Goal: Use online tool/utility: Utilize a website feature to perform a specific function

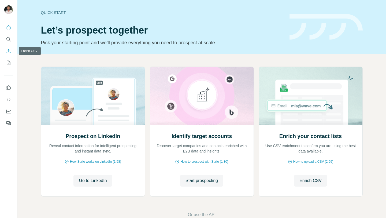
click at [10, 49] on icon "Enrich CSV" at bounding box center [8, 50] width 5 height 5
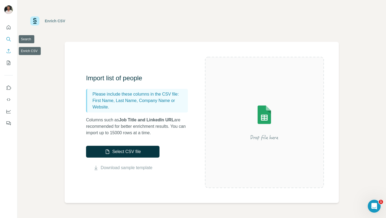
click at [7, 38] on icon "Search" at bounding box center [8, 39] width 5 height 5
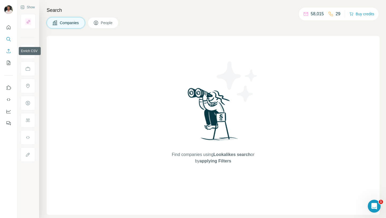
click at [11, 49] on icon "Enrich CSV" at bounding box center [8, 50] width 5 height 5
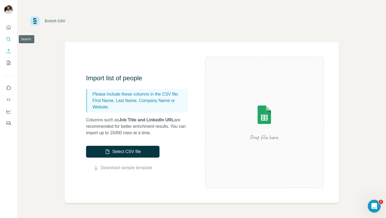
click at [8, 39] on icon "Search" at bounding box center [8, 39] width 5 height 5
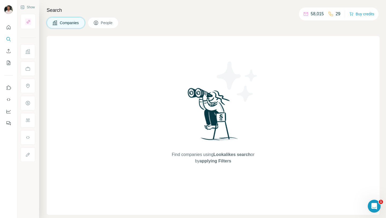
click at [115, 21] on button "People" at bounding box center [103, 22] width 31 height 11
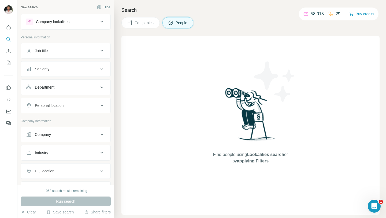
click at [70, 134] on div "Company" at bounding box center [62, 134] width 72 height 5
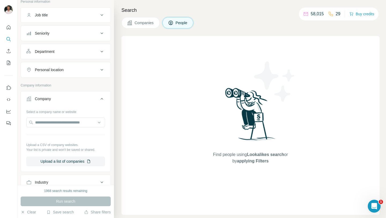
scroll to position [37, 0]
click at [70, 158] on button "Upload a list of companies" at bounding box center [65, 160] width 79 height 10
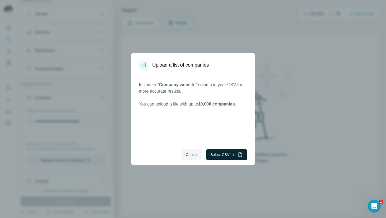
click at [214, 158] on button "Select CSV file" at bounding box center [226, 154] width 41 height 11
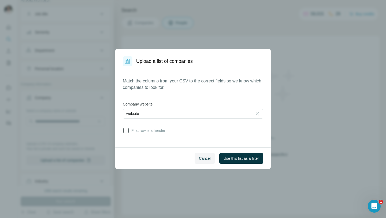
click at [158, 129] on span "First row is a header" at bounding box center [147, 130] width 36 height 5
click at [170, 114] on div "website" at bounding box center [187, 113] width 123 height 5
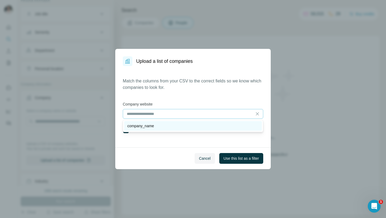
click at [174, 126] on div "company_name" at bounding box center [193, 125] width 132 height 5
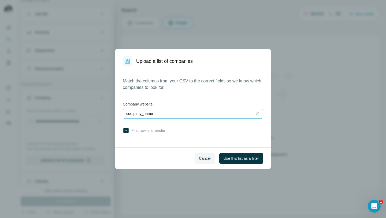
click at [177, 116] on div "company_name" at bounding box center [187, 113] width 123 height 5
click at [183, 103] on label "Company website" at bounding box center [193, 103] width 141 height 5
click at [228, 154] on button "Use this list as a filter" at bounding box center [242, 158] width 44 height 11
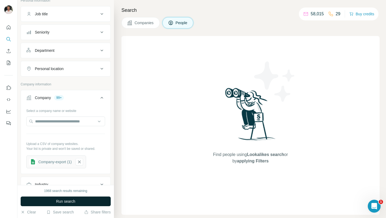
click at [77, 200] on button "Run search" at bounding box center [66, 201] width 90 height 10
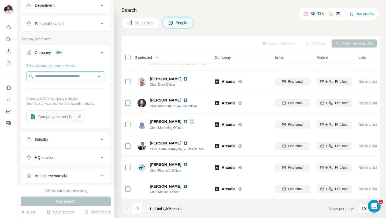
scroll to position [83, 0]
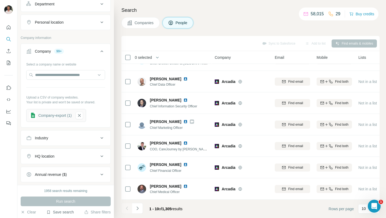
click at [59, 212] on button "Save search" at bounding box center [59, 211] width 27 height 5
click at [70, 201] on div "View my saved searches" at bounding box center [75, 202] width 57 height 11
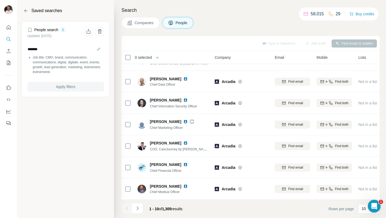
click at [63, 87] on span "Apply filters" at bounding box center [65, 86] width 19 height 5
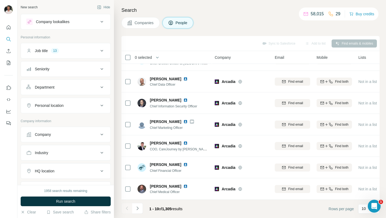
click at [60, 137] on div "Company" at bounding box center [62, 134] width 72 height 5
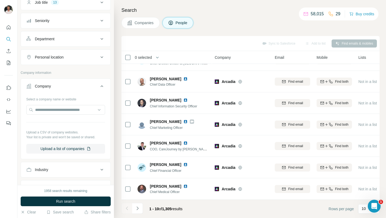
scroll to position [49, 0]
click at [61, 148] on button "Upload a list of companies" at bounding box center [65, 149] width 79 height 10
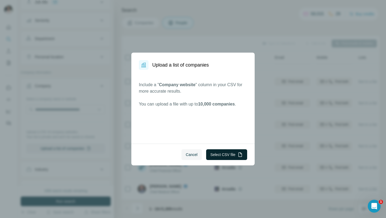
click at [219, 155] on button "Select CSV file" at bounding box center [226, 154] width 41 height 11
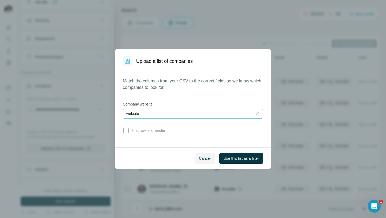
click at [233, 117] on div "website" at bounding box center [187, 113] width 123 height 9
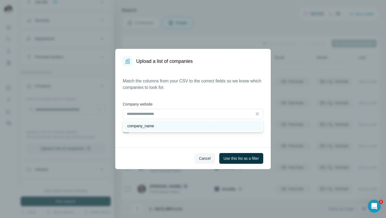
click at [225, 125] on div "company_name" at bounding box center [193, 125] width 132 height 5
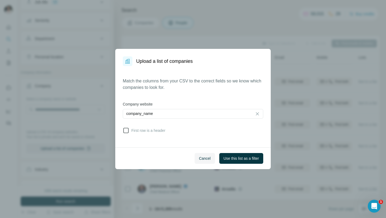
click at [165, 130] on span "First row is a header" at bounding box center [147, 130] width 36 height 5
click at [225, 156] on span "Use this list as a filter" at bounding box center [241, 158] width 35 height 5
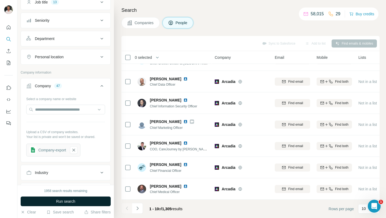
click at [80, 199] on button "Run search" at bounding box center [66, 201] width 90 height 10
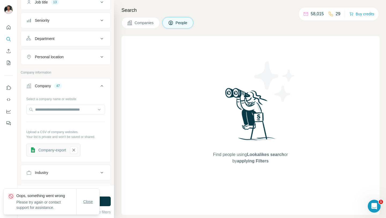
click at [89, 201] on span "Close" at bounding box center [88, 201] width 10 height 5
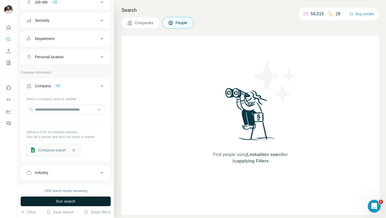
click at [74, 201] on span "Run search" at bounding box center [65, 201] width 19 height 5
click at [75, 200] on span "Run search" at bounding box center [65, 201] width 19 height 5
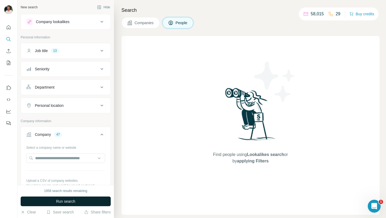
click at [74, 200] on span "Run search" at bounding box center [65, 201] width 19 height 5
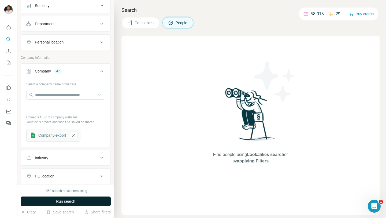
scroll to position [64, 0]
click at [65, 136] on div "Company-export" at bounding box center [52, 134] width 28 height 5
click at [73, 134] on button "button" at bounding box center [74, 135] width 8 height 8
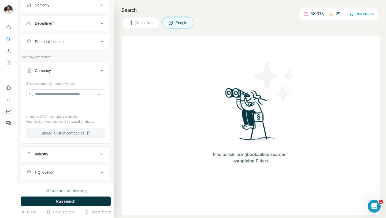
click at [70, 133] on button "Upload a list of companies" at bounding box center [65, 133] width 79 height 10
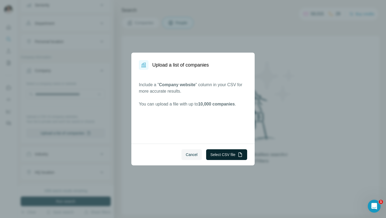
click at [207, 153] on button "Select CSV file" at bounding box center [226, 154] width 41 height 11
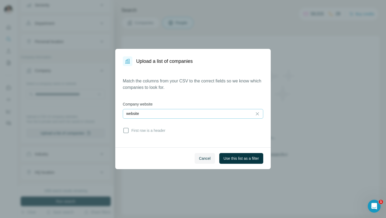
click at [193, 112] on div "website" at bounding box center [187, 113] width 123 height 5
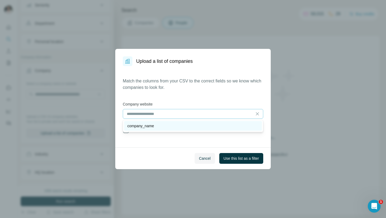
click at [191, 125] on div "company_name" at bounding box center [193, 125] width 132 height 5
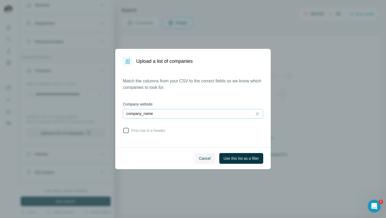
click at [166, 130] on span "First row is a header" at bounding box center [147, 130] width 36 height 5
click at [236, 161] on button "Use this list as a filter" at bounding box center [242, 158] width 44 height 11
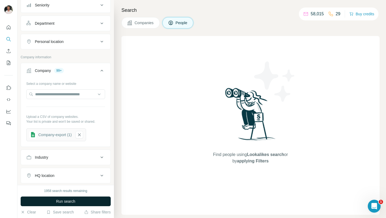
click at [87, 203] on button "Run search" at bounding box center [66, 201] width 90 height 10
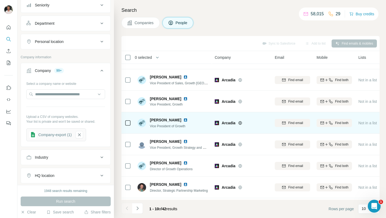
scroll to position [79, 0]
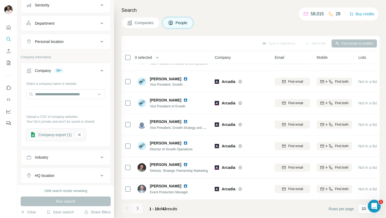
click at [139, 211] on button "Navigate to next page" at bounding box center [137, 208] width 11 height 11
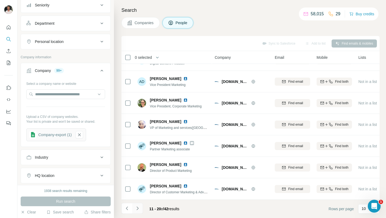
click at [137, 211] on icon "Navigate to next page" at bounding box center [137, 208] width 5 height 5
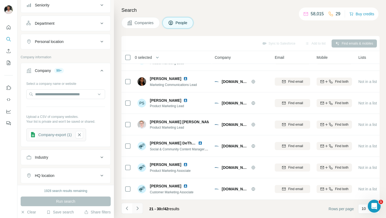
click at [138, 210] on icon "Navigate to next page" at bounding box center [137, 208] width 5 height 5
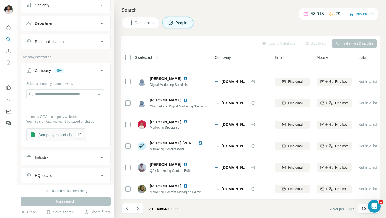
scroll to position [0, 0]
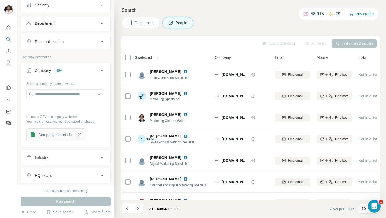
click at [83, 136] on button "button" at bounding box center [80, 135] width 8 height 8
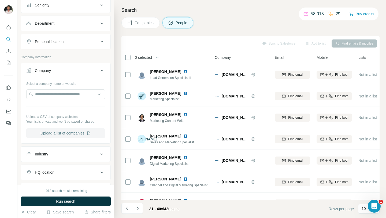
click at [67, 134] on button "Upload a list of companies" at bounding box center [65, 133] width 79 height 10
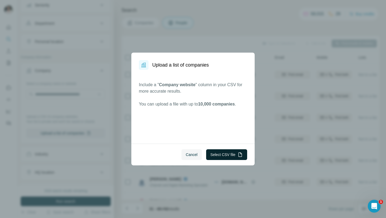
click at [221, 155] on button "Select CSV file" at bounding box center [226, 154] width 41 height 11
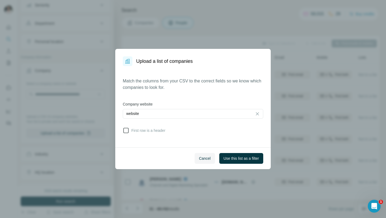
click at [161, 131] on span "First row is a header" at bounding box center [147, 130] width 36 height 5
click at [224, 159] on span "Use this list as a filter" at bounding box center [241, 158] width 35 height 5
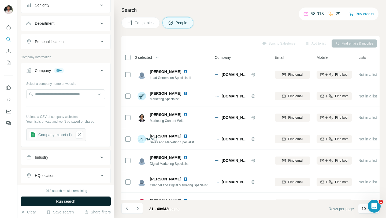
click at [80, 199] on button "Run search" at bounding box center [66, 201] width 90 height 10
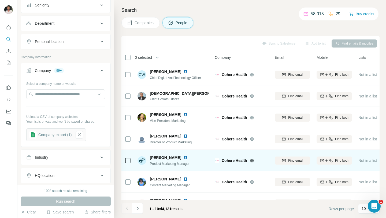
scroll to position [79, 0]
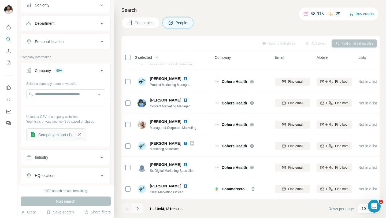
click at [140, 207] on icon "Navigate to next page" at bounding box center [137, 208] width 5 height 5
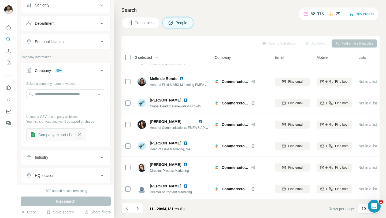
click at [81, 136] on icon "button" at bounding box center [79, 134] width 5 height 5
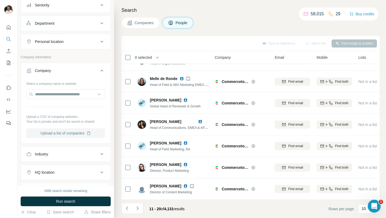
click at [71, 133] on button "Upload a list of companies" at bounding box center [65, 133] width 79 height 10
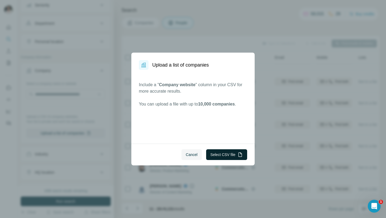
click at [211, 151] on button "Select CSV file" at bounding box center [226, 154] width 41 height 11
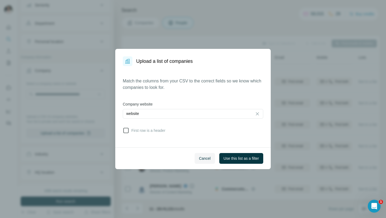
click at [149, 131] on span "First row is a header" at bounding box center [147, 130] width 36 height 5
click at [227, 155] on button "Use this list as a filter" at bounding box center [242, 158] width 44 height 11
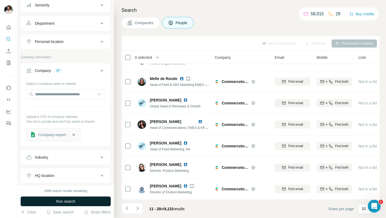
click at [72, 202] on span "Run search" at bounding box center [65, 201] width 19 height 5
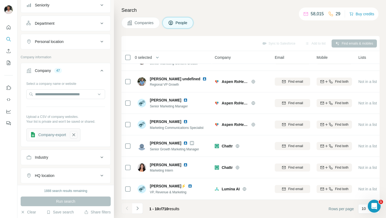
click at [75, 135] on icon "button" at bounding box center [73, 134] width 5 height 5
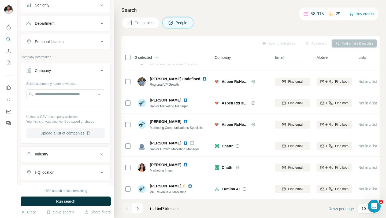
click at [63, 134] on button "Upload a list of companies" at bounding box center [65, 133] width 79 height 10
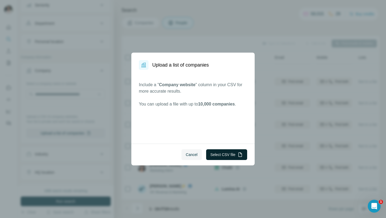
click at [220, 151] on button "Select CSV file" at bounding box center [226, 154] width 41 height 11
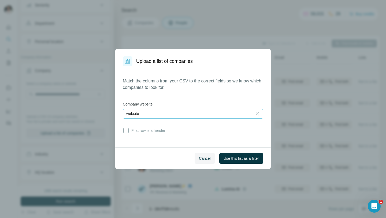
click at [221, 117] on div "website" at bounding box center [187, 113] width 123 height 9
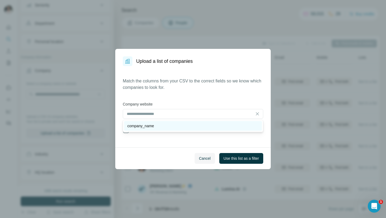
click at [208, 129] on div "company_name" at bounding box center [193, 126] width 138 height 10
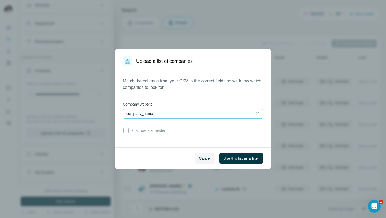
click at [208, 115] on div "company_name" at bounding box center [187, 113] width 123 height 5
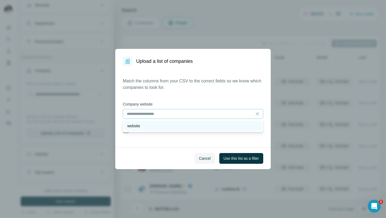
click at [206, 126] on div "website" at bounding box center [193, 125] width 132 height 5
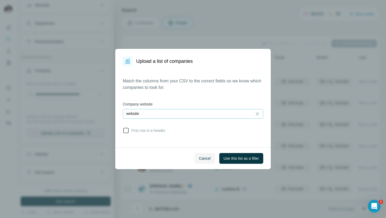
click at [163, 132] on span "First row is a header" at bounding box center [147, 130] width 36 height 5
click at [202, 157] on span "Cancel" at bounding box center [205, 158] width 12 height 5
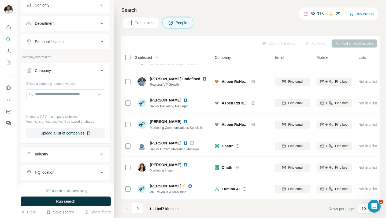
click at [65, 211] on button "Save search" at bounding box center [59, 211] width 27 height 5
click at [68, 201] on div "View my saved searches" at bounding box center [75, 202] width 57 height 11
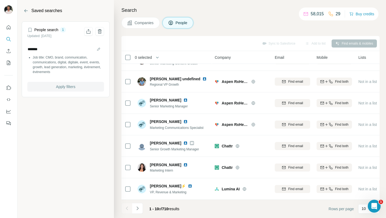
click at [70, 85] on span "Apply filters" at bounding box center [65, 86] width 19 height 5
